Goal: Transaction & Acquisition: Purchase product/service

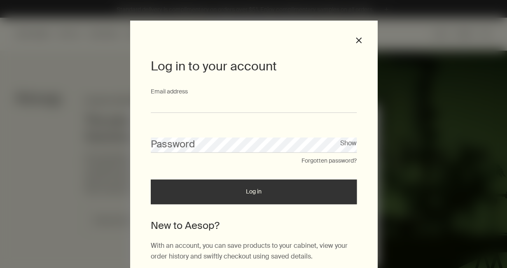
click at [194, 107] on input "Email address" at bounding box center [254, 105] width 206 height 15
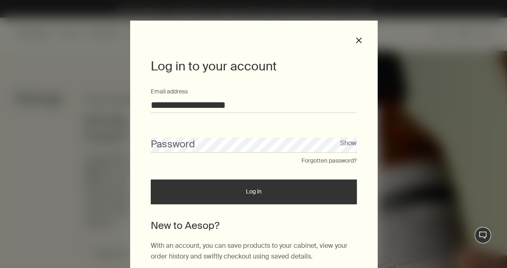
type input "**********"
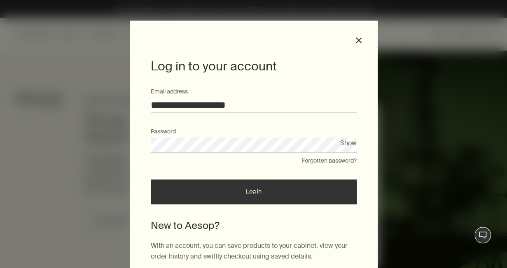
click at [199, 201] on button "Log in" at bounding box center [254, 192] width 206 height 25
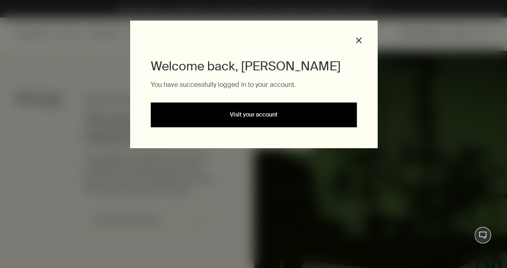
click at [220, 109] on link "Visit your account" at bounding box center [254, 115] width 206 height 25
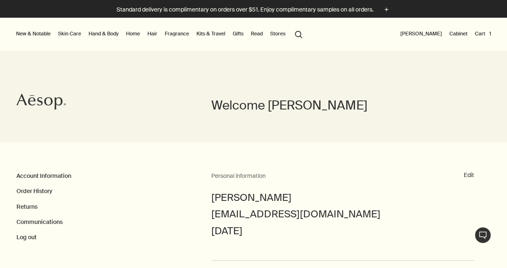
click at [481, 33] on button "Cart 1" at bounding box center [482, 34] width 19 height 10
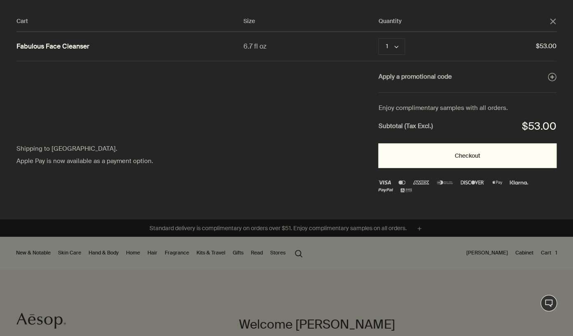
click at [414, 151] on button "Checkout" at bounding box center [467, 155] width 178 height 25
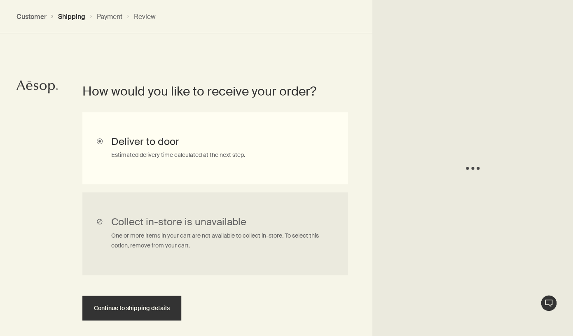
scroll to position [185, 0]
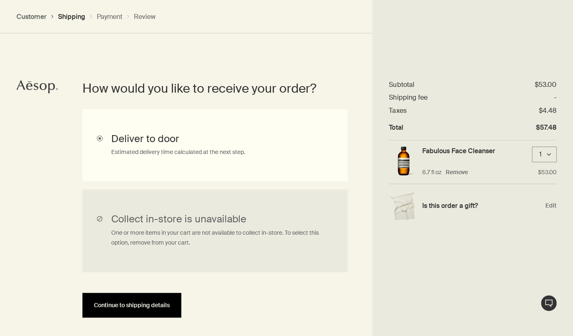
click at [157, 300] on button "Continue to shipping details" at bounding box center [131, 305] width 99 height 25
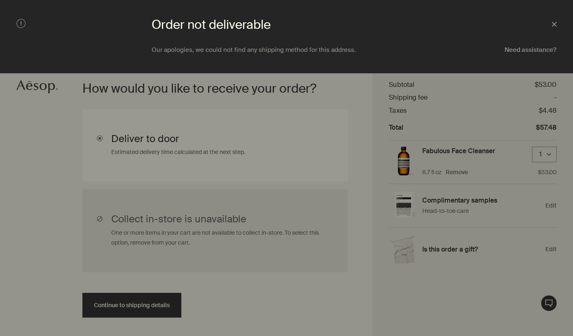
click at [532, 50] on button "Need assistance?" at bounding box center [531, 50] width 52 height 8
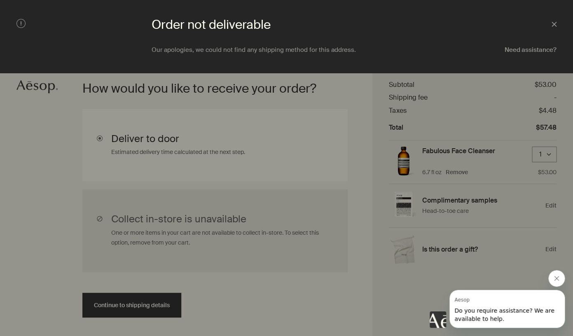
scroll to position [0, 0]
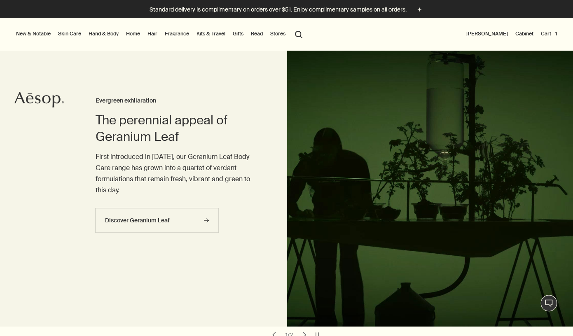
click at [486, 33] on button "[PERSON_NAME]" at bounding box center [487, 34] width 45 height 10
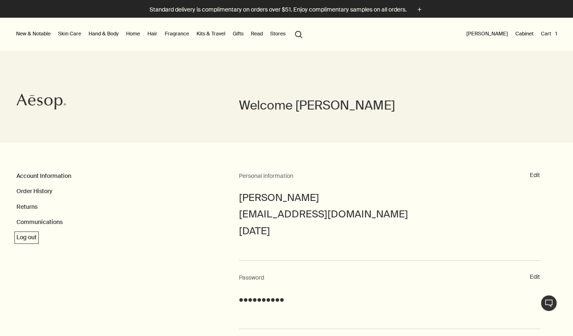
click at [30, 236] on button "Log out" at bounding box center [26, 238] width 20 height 8
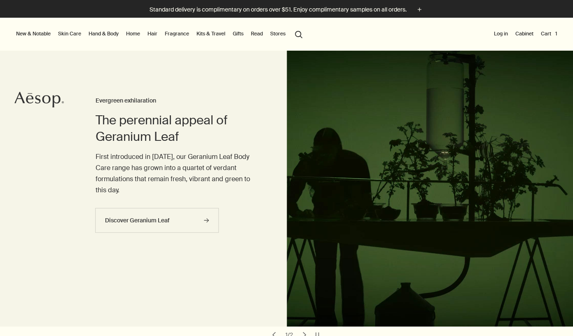
click at [302, 33] on button "search Search" at bounding box center [298, 34] width 15 height 16
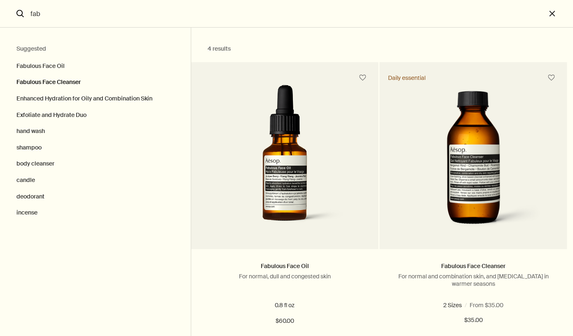
click at [79, 82] on button "Fabulous Face Cleanser" at bounding box center [95, 82] width 191 height 16
type input "Fabulous Face Cleanser"
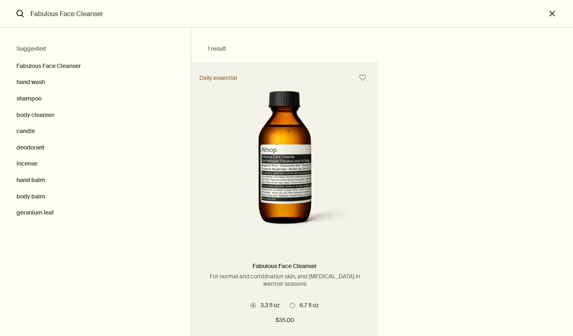
click at [274, 186] on img "Search" at bounding box center [285, 160] width 150 height 152
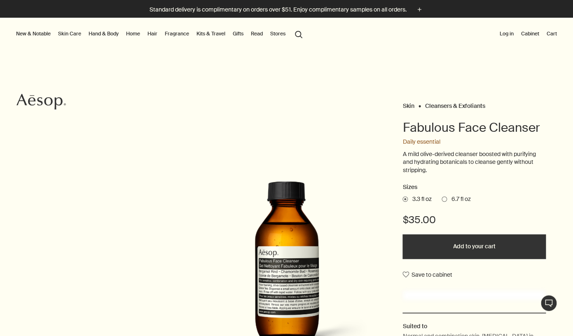
click at [448, 201] on span "6.7 fl oz" at bounding box center [458, 199] width 23 height 8
click at [442, 201] on input "6.7 fl oz" at bounding box center [442, 197] width 0 height 5
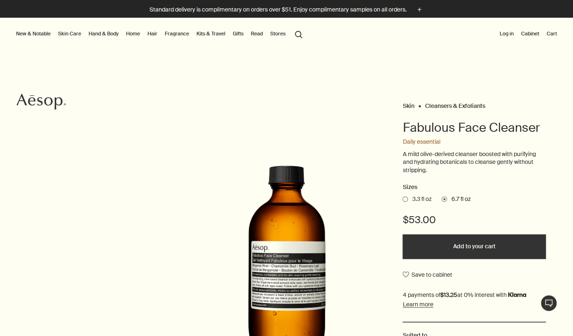
click at [437, 239] on button "Add to your cart" at bounding box center [474, 246] width 143 height 25
click at [547, 35] on button "Cart 1" at bounding box center [548, 34] width 19 height 10
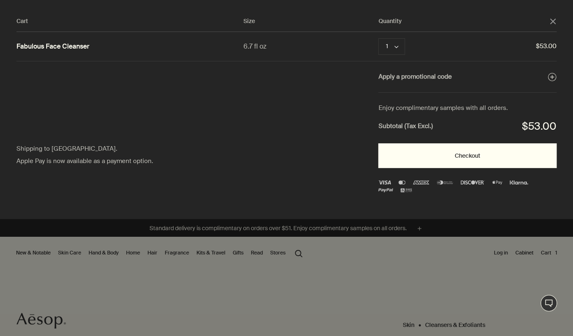
click at [408, 158] on button "Checkout" at bounding box center [467, 155] width 178 height 25
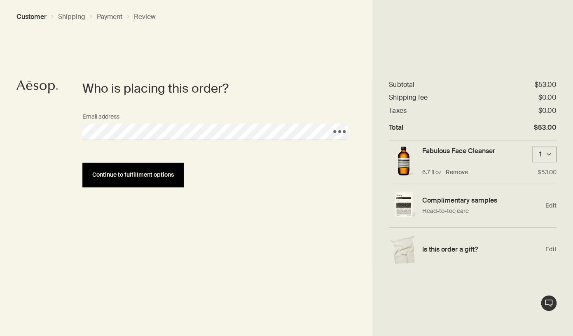
click at [127, 169] on button "Continue to fulfillment options" at bounding box center [132, 175] width 101 height 25
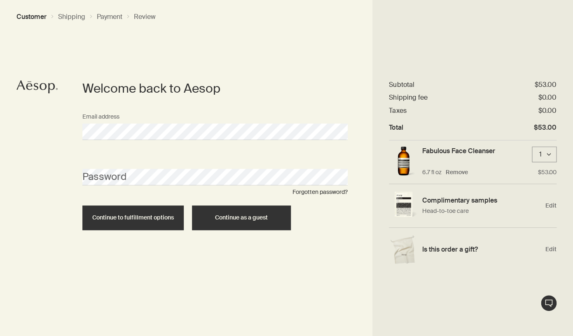
click at [231, 213] on button "Continue as a guest" at bounding box center [241, 218] width 99 height 25
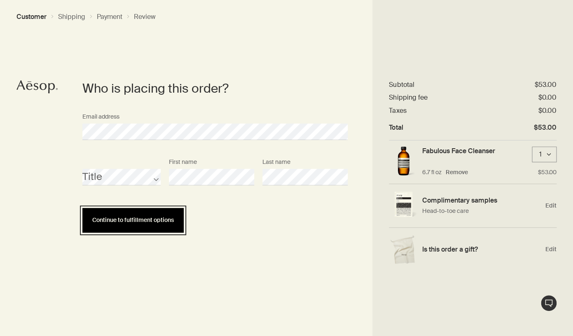
click at [147, 218] on button "Continue to fulfillment options" at bounding box center [132, 220] width 101 height 25
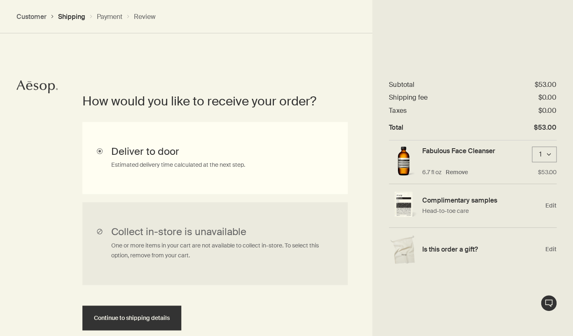
scroll to position [185, 0]
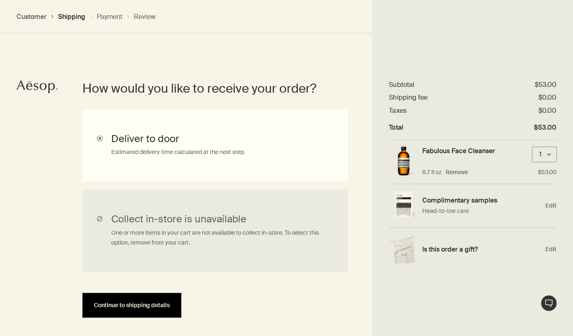
click at [143, 302] on button "Continue to shipping details" at bounding box center [131, 305] width 99 height 25
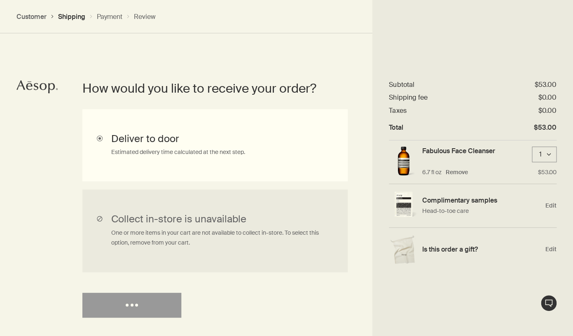
select select "US"
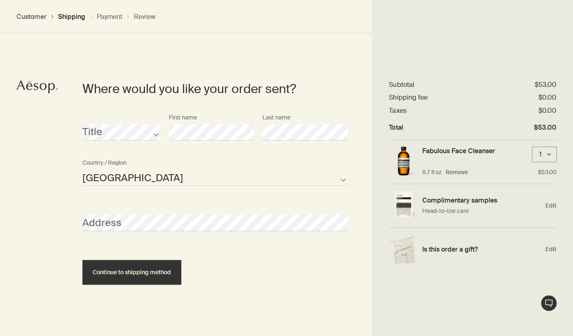
scroll to position [357, 0]
click at [141, 213] on div "Address" at bounding box center [215, 215] width 274 height 31
select select "US"
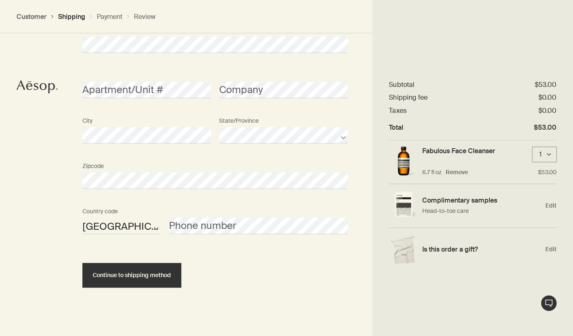
scroll to position [535, 0]
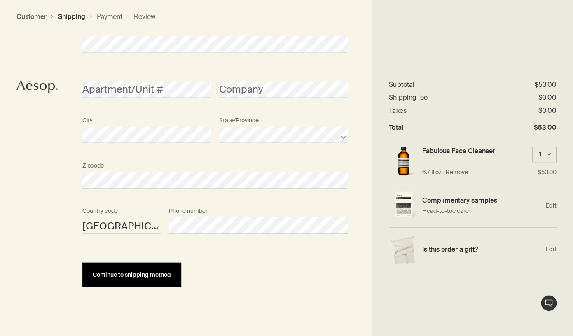
click at [126, 277] on span "Continue to shipping method" at bounding box center [132, 275] width 78 height 6
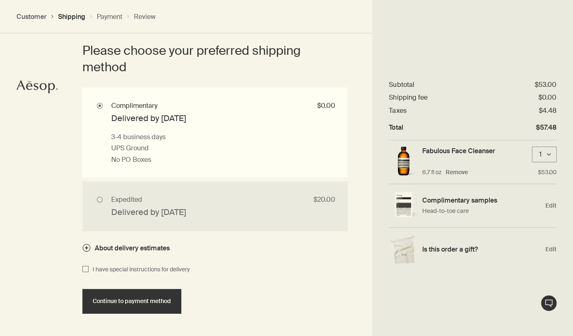
scroll to position [756, 0]
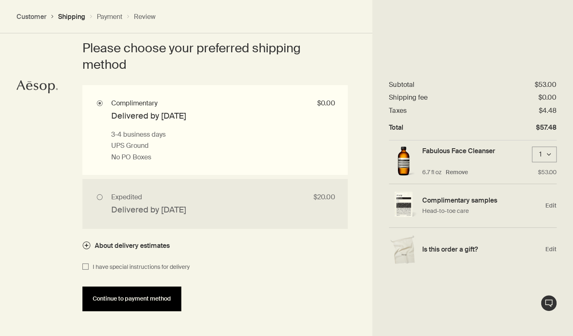
click at [109, 297] on span "Continue to payment method" at bounding box center [132, 299] width 78 height 6
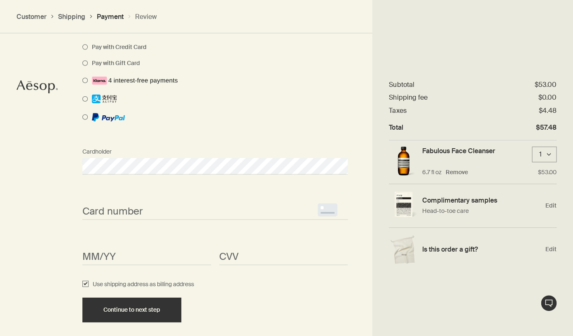
scroll to position [668, 0]
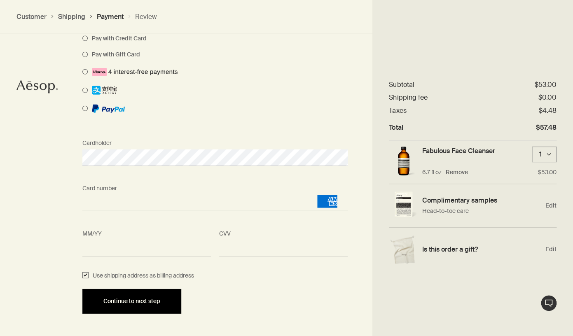
click at [170, 295] on button "Continue to next step" at bounding box center [131, 301] width 99 height 25
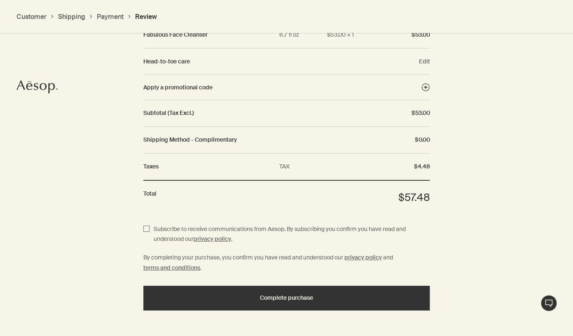
scroll to position [921, 0]
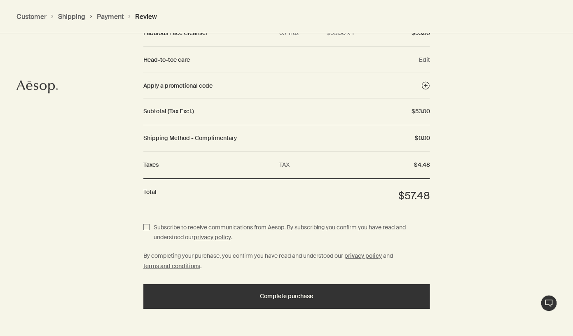
click at [170, 295] on div "Complete purchase" at bounding box center [286, 296] width 267 height 6
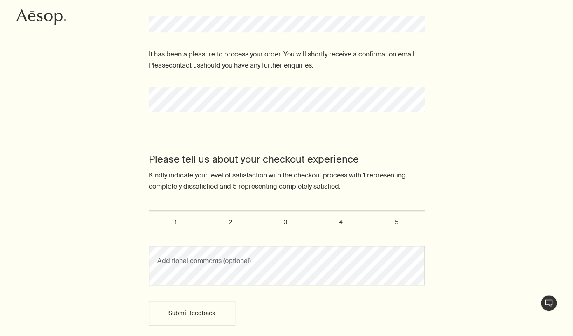
scroll to position [150, 0]
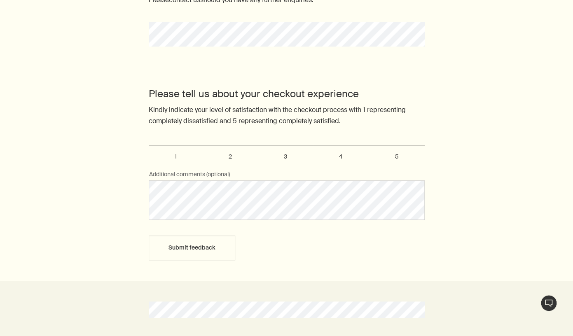
click at [285, 157] on span "3" at bounding box center [285, 156] width 3 height 7
click at [156, 152] on input "3" at bounding box center [153, 148] width 5 height 5
radio input "true"
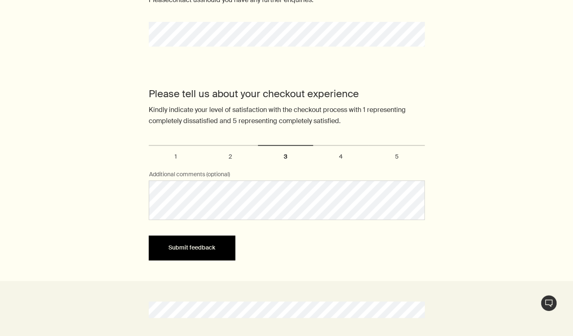
click at [203, 247] on button "Submit feedback" at bounding box center [192, 248] width 87 height 25
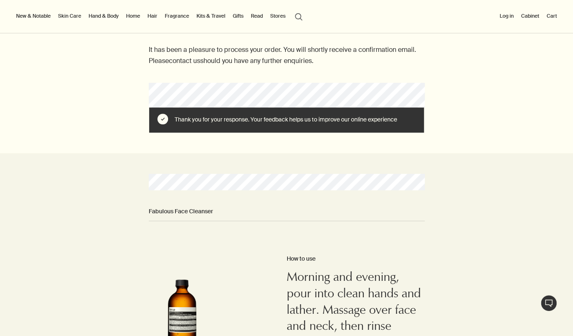
scroll to position [89, 0]
